Goal: Obtain resource: Download file/media

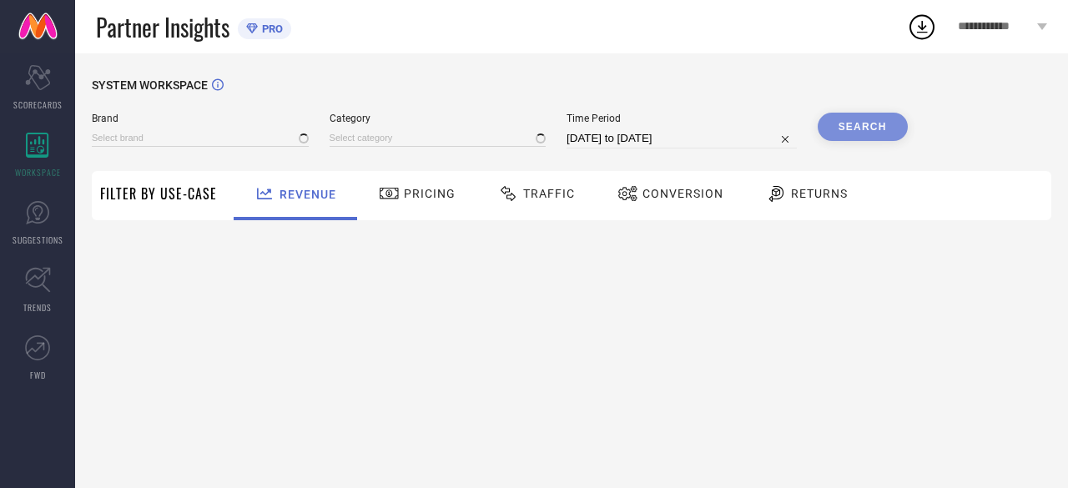
type input "ANUBHUTEE"
type input "All"
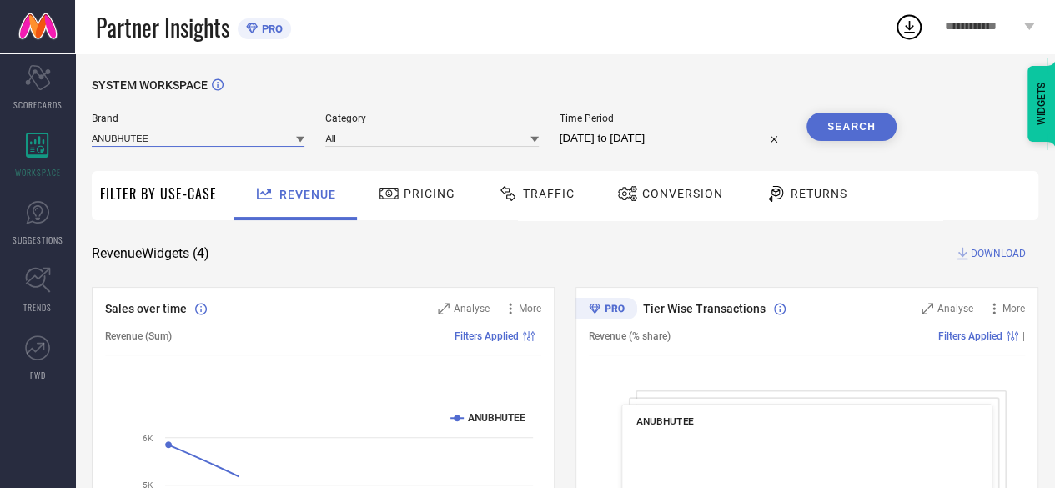
click at [193, 143] on input at bounding box center [198, 138] width 213 height 18
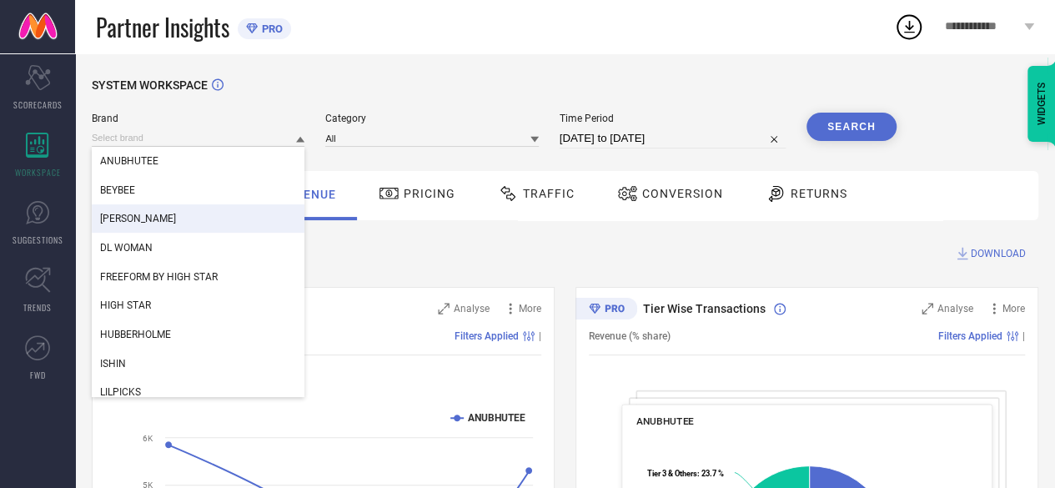
click at [152, 219] on span "[PERSON_NAME]" at bounding box center [138, 219] width 76 height 12
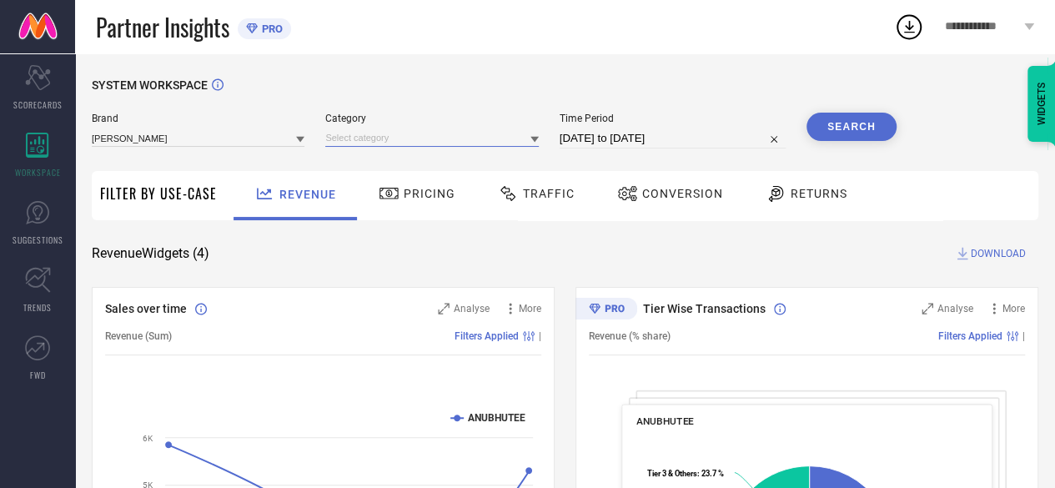
click at [464, 130] on input at bounding box center [431, 138] width 213 height 18
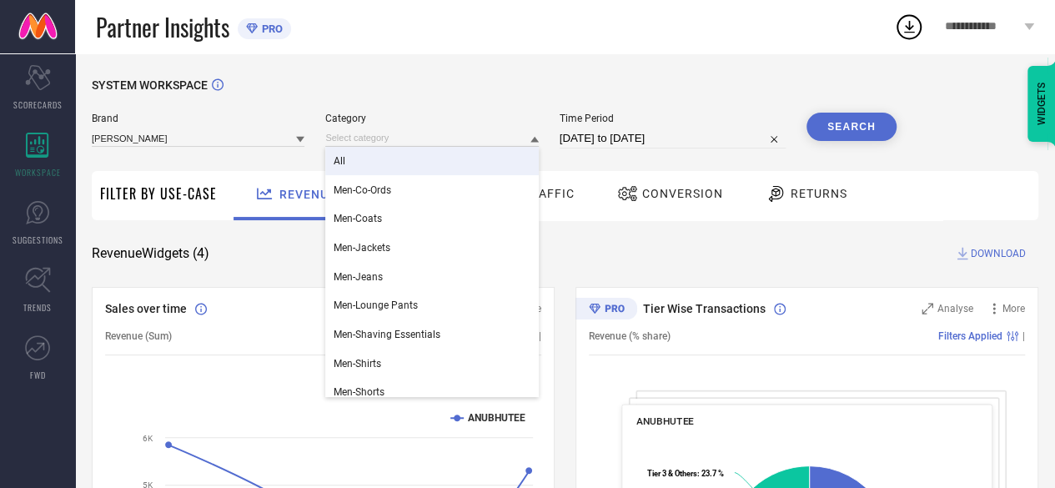
click at [389, 158] on div "All" at bounding box center [431, 161] width 213 height 28
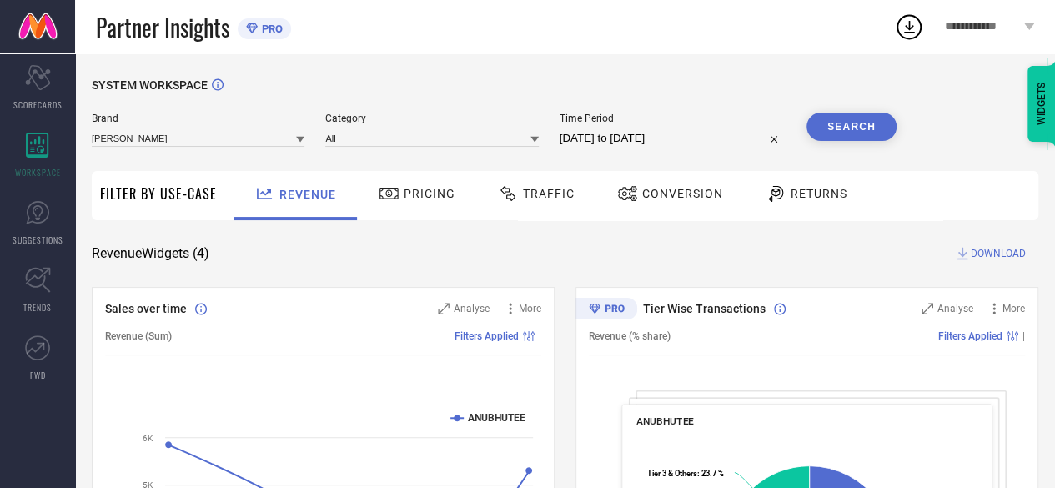
select select "6"
select select "2025"
select select "7"
select select "2025"
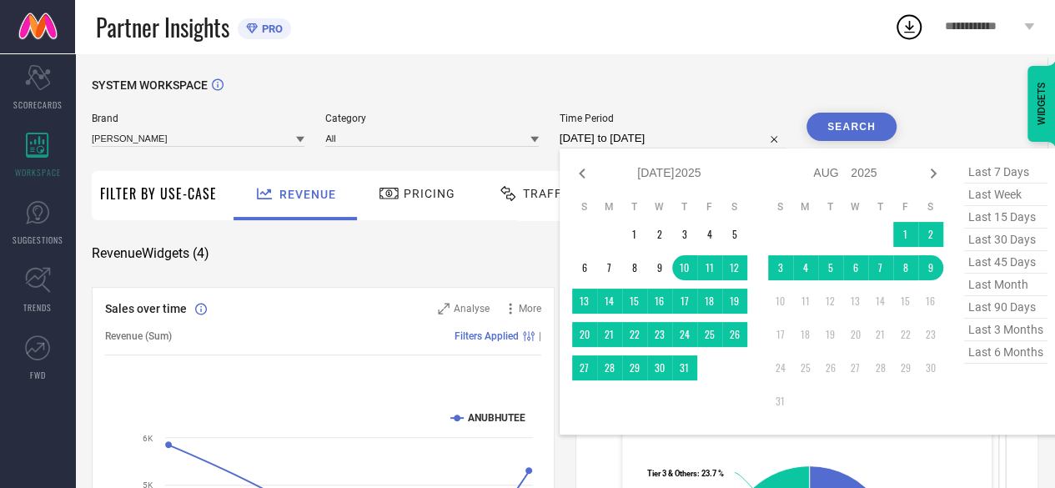
click at [648, 141] on input "[DATE] to [DATE]" at bounding box center [673, 138] width 226 height 20
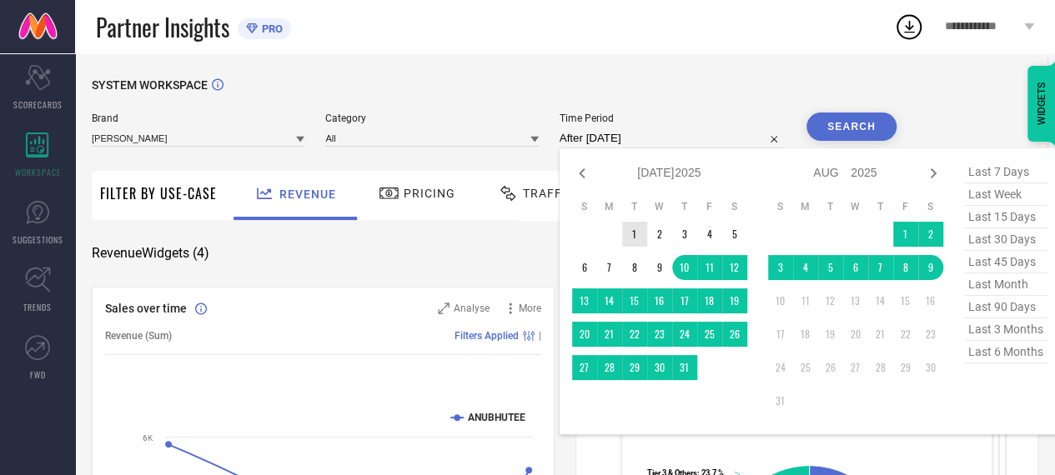
click at [642, 239] on td "1" at bounding box center [634, 234] width 25 height 25
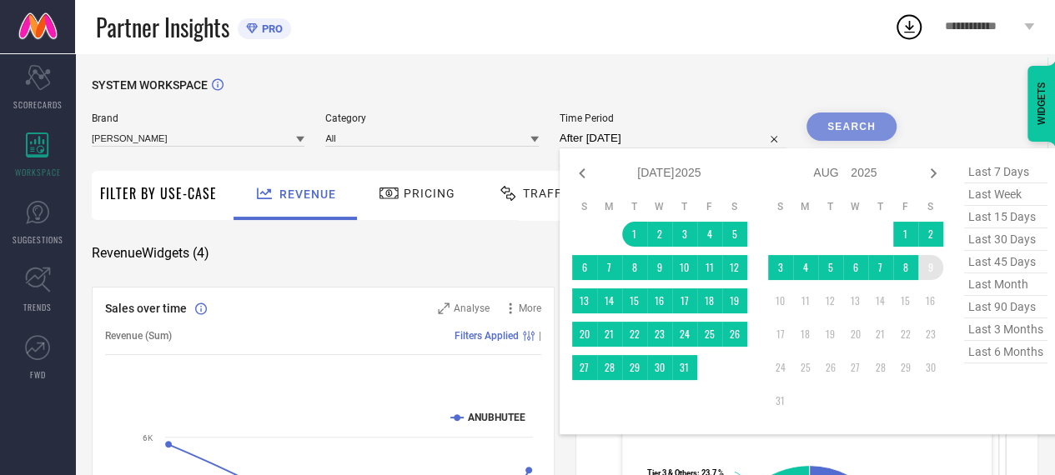
type input "[DATE] to [DATE]"
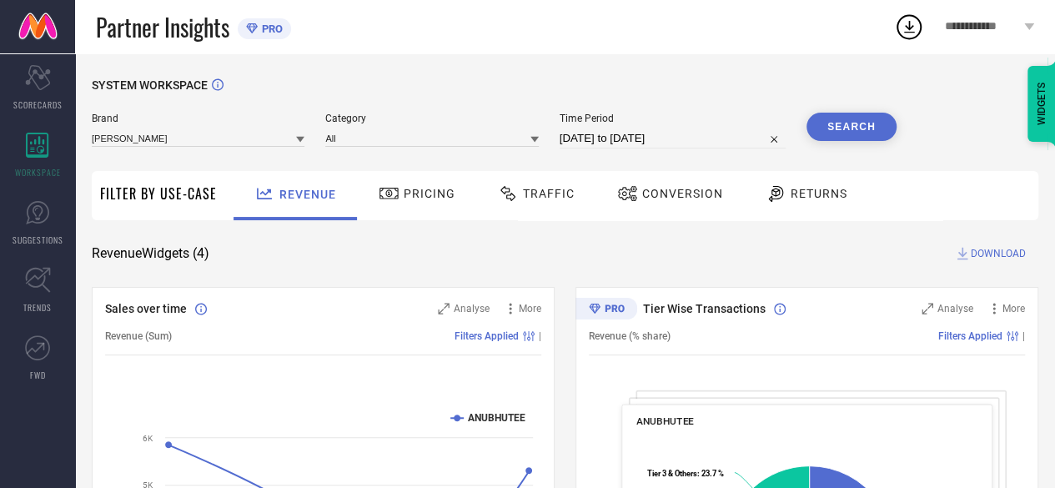
click at [514, 193] on icon at bounding box center [508, 193] width 21 height 20
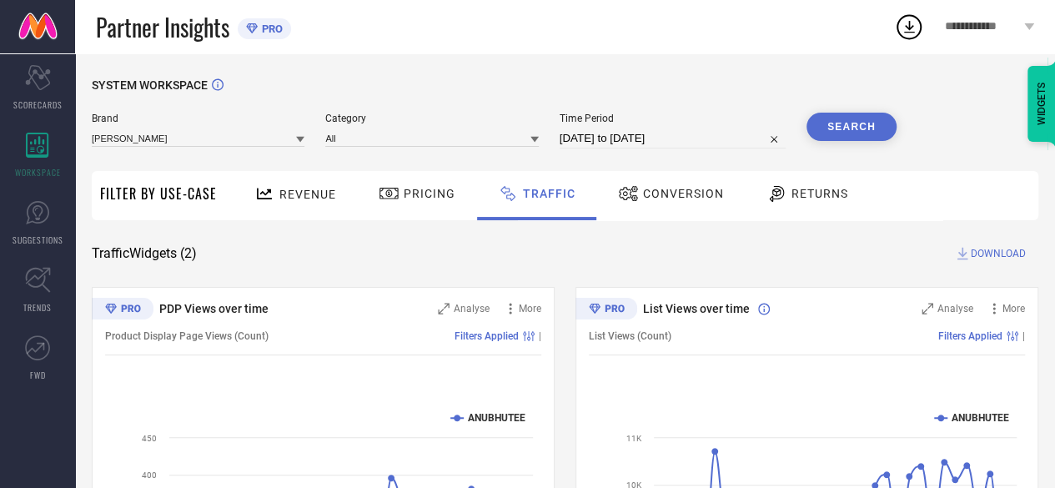
click at [845, 130] on button "Search" at bounding box center [851, 127] width 90 height 28
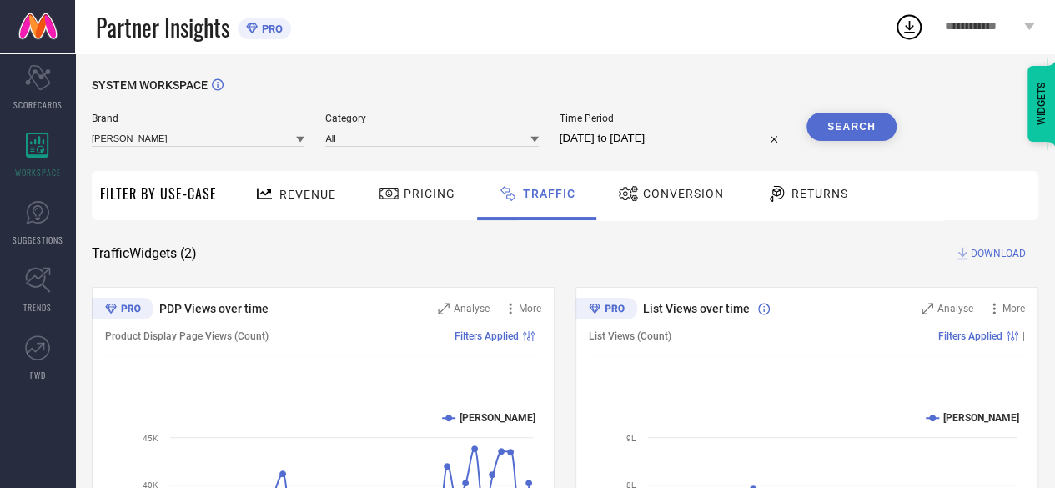
click at [844, 119] on button "Search" at bounding box center [851, 127] width 90 height 28
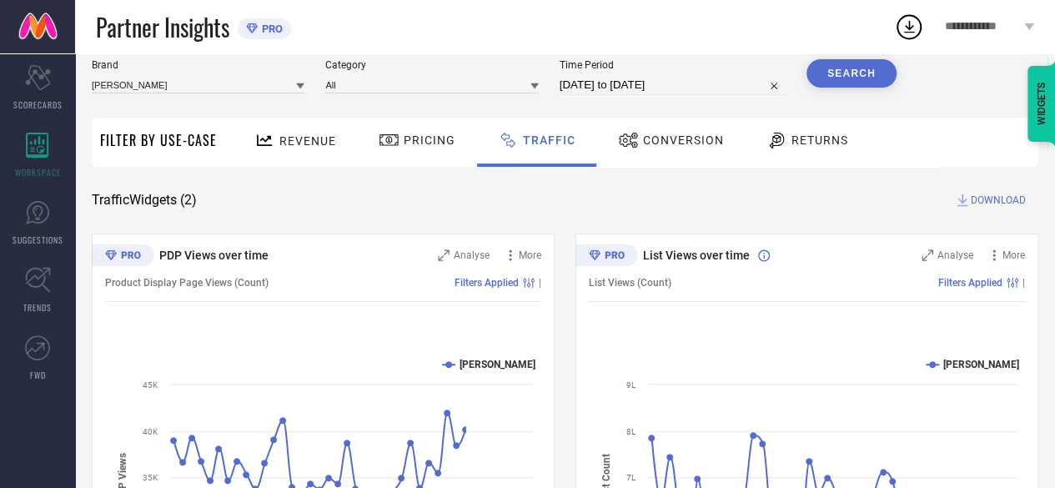
scroll to position [54, 0]
click at [984, 195] on span "DOWNLOAD" at bounding box center [998, 199] width 55 height 17
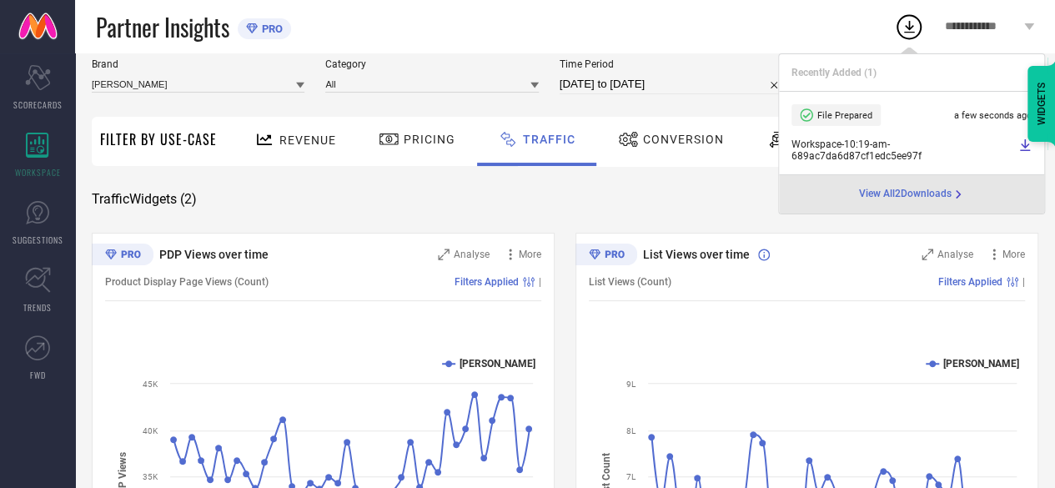
click at [731, 201] on div "Traffic Widgets ( 2 ) DOWNLOAD" at bounding box center [565, 199] width 947 height 17
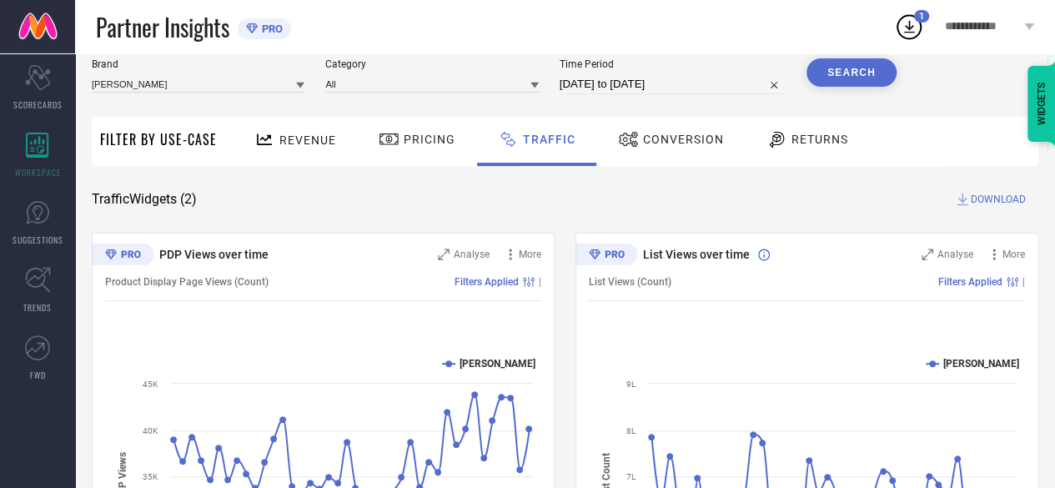
click at [982, 202] on span "DOWNLOAD" at bounding box center [998, 199] width 55 height 17
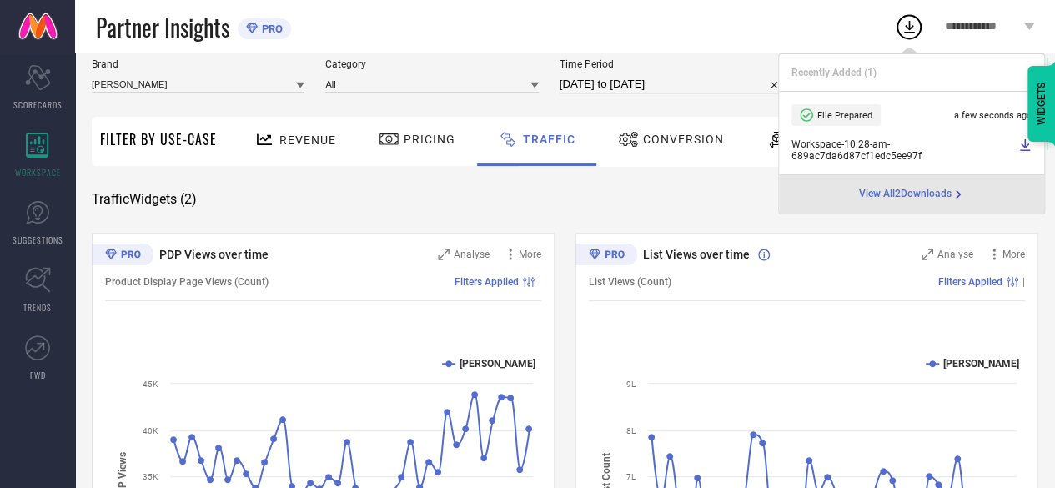
click at [203, 88] on input at bounding box center [198, 84] width 213 height 18
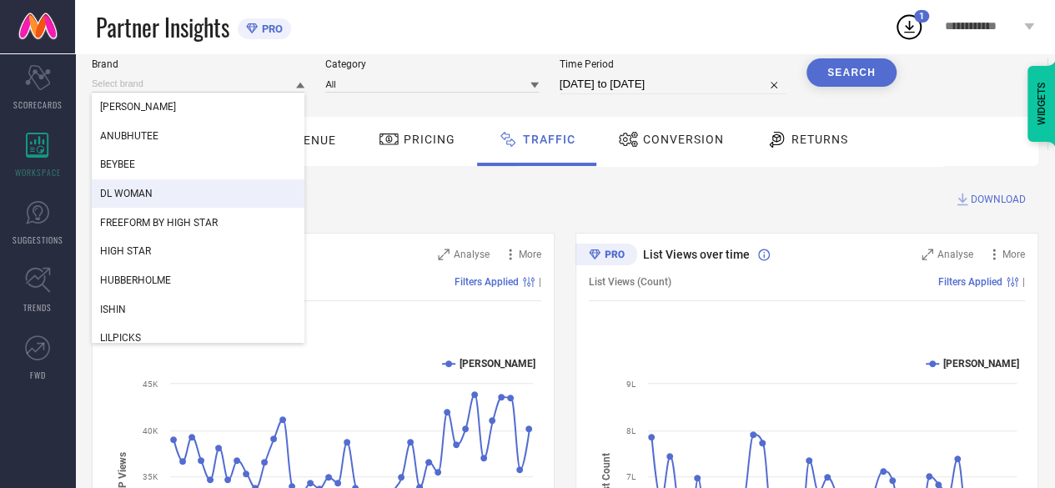
click at [152, 184] on div "DL WOMAN" at bounding box center [198, 193] width 213 height 28
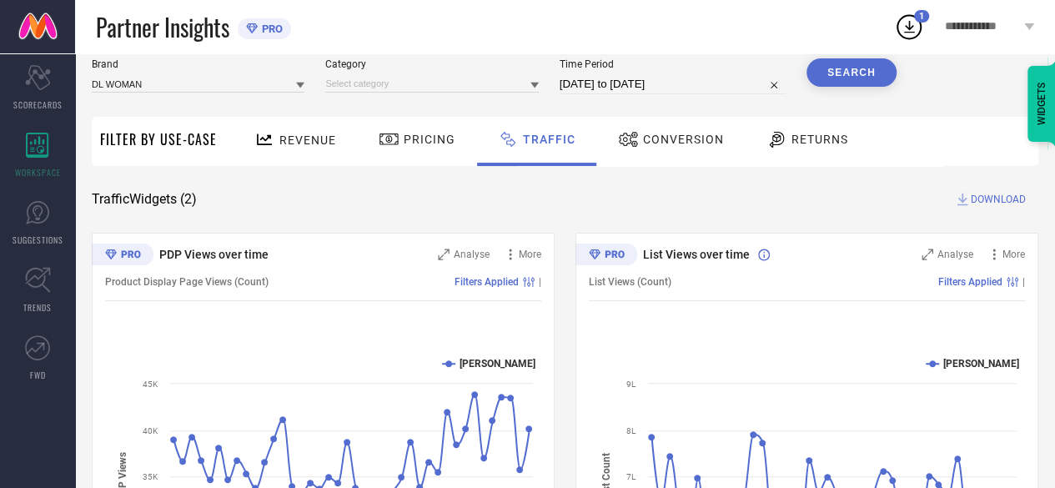
click at [827, 78] on button "Search" at bounding box center [851, 72] width 90 height 28
click at [443, 87] on input at bounding box center [431, 84] width 213 height 18
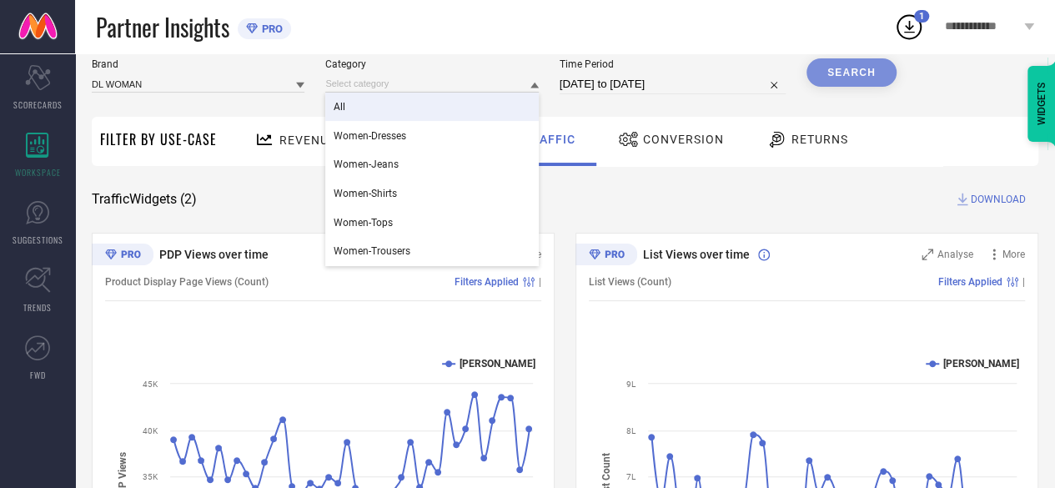
click at [377, 114] on div "All" at bounding box center [431, 107] width 213 height 28
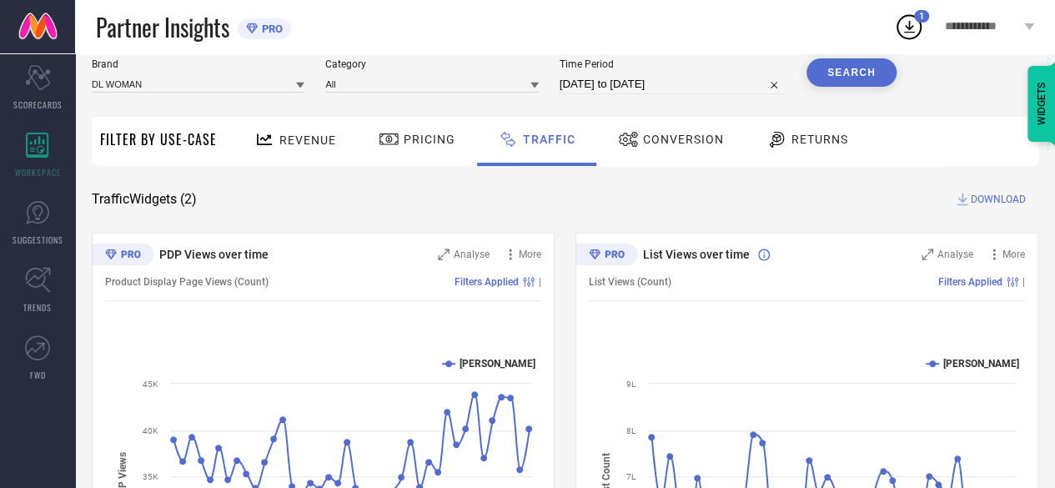
click at [857, 74] on button "Search" at bounding box center [851, 72] width 90 height 28
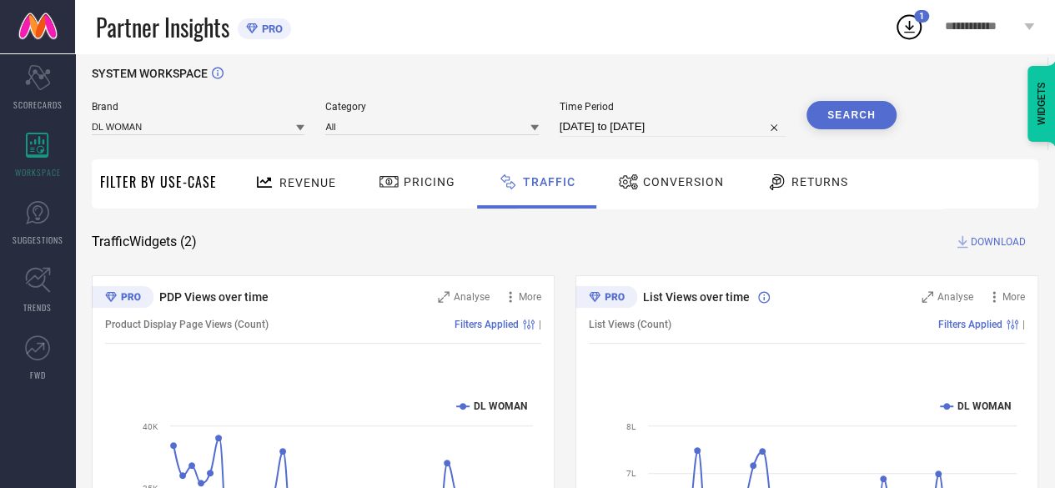
scroll to position [13, 0]
click at [974, 239] on span "DOWNLOAD" at bounding box center [998, 241] width 55 height 17
